Goal: Task Accomplishment & Management: Manage account settings

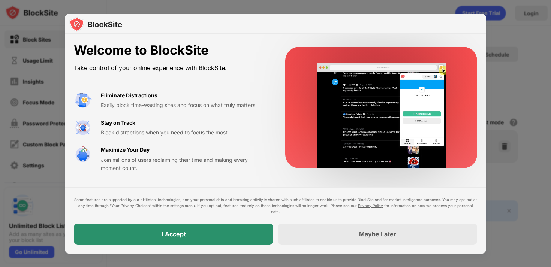
click at [222, 233] on div "I Accept" at bounding box center [173, 234] width 199 height 21
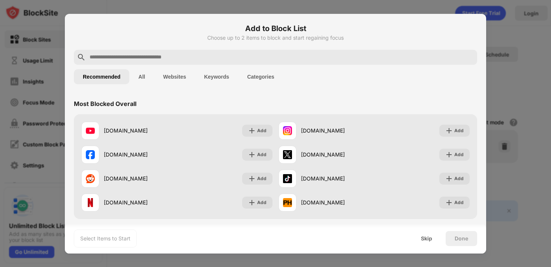
click at [179, 78] on button "Websites" at bounding box center [174, 76] width 41 height 15
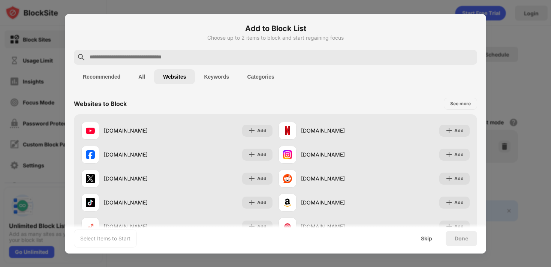
click at [263, 77] on button "Categories" at bounding box center [260, 76] width 45 height 15
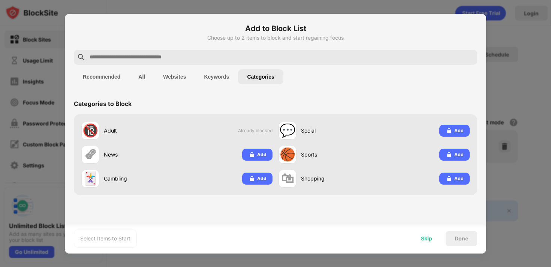
click at [421, 232] on div "Skip" at bounding box center [426, 238] width 29 height 15
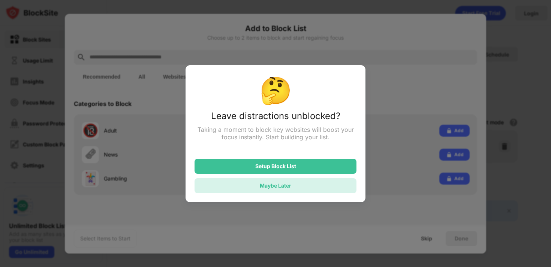
click at [290, 184] on div "Maybe Later" at bounding box center [275, 185] width 31 height 6
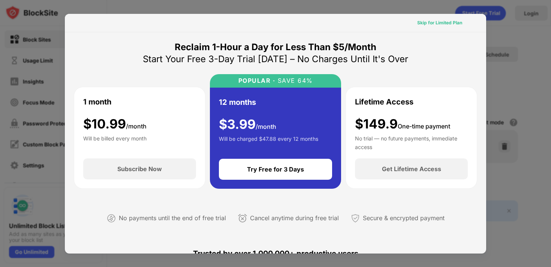
click at [439, 25] on div "Skip for Limited Plan" at bounding box center [439, 22] width 45 height 7
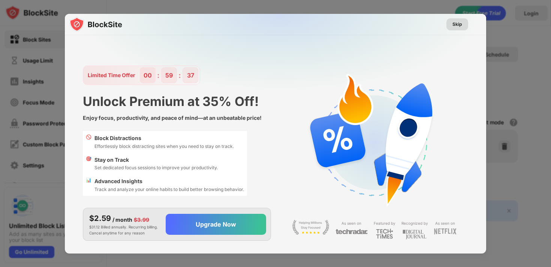
click at [452, 21] on div "Skip" at bounding box center [457, 24] width 10 height 7
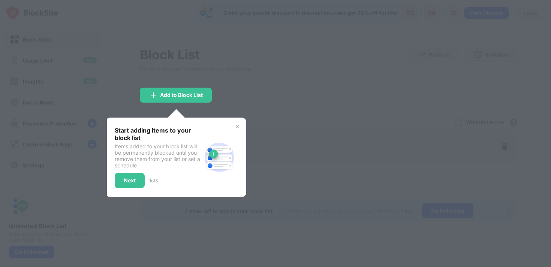
click at [257, 91] on div at bounding box center [275, 133] width 551 height 267
click at [133, 180] on div "Next" at bounding box center [130, 181] width 12 height 6
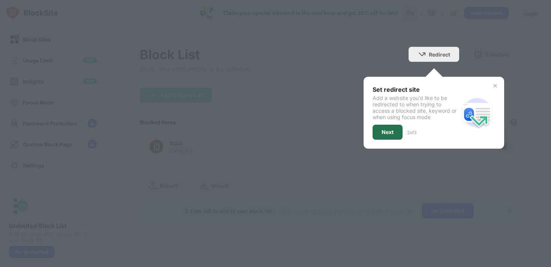
click at [393, 137] on div "Next" at bounding box center [387, 132] width 30 height 15
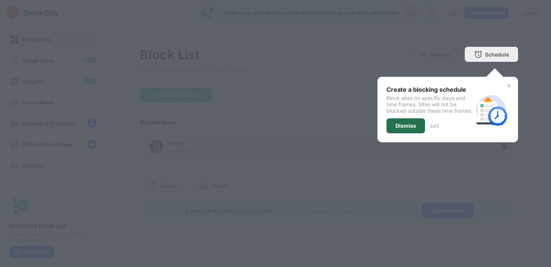
click at [413, 125] on div "Dismiss" at bounding box center [405, 125] width 39 height 15
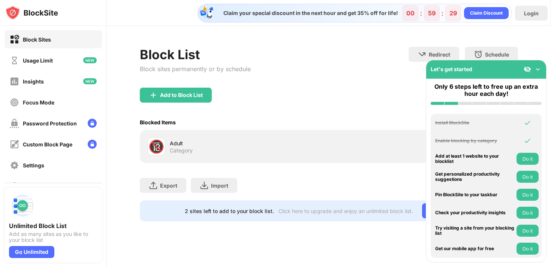
click at [535, 70] on img at bounding box center [537, 69] width 7 height 7
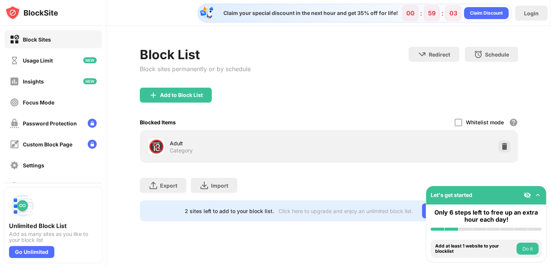
click at [211, 148] on div "Adult Category" at bounding box center [249, 146] width 159 height 15
click at [182, 145] on div "Adult" at bounding box center [249, 143] width 159 height 8
